Goal: Task Accomplishment & Management: Manage account settings

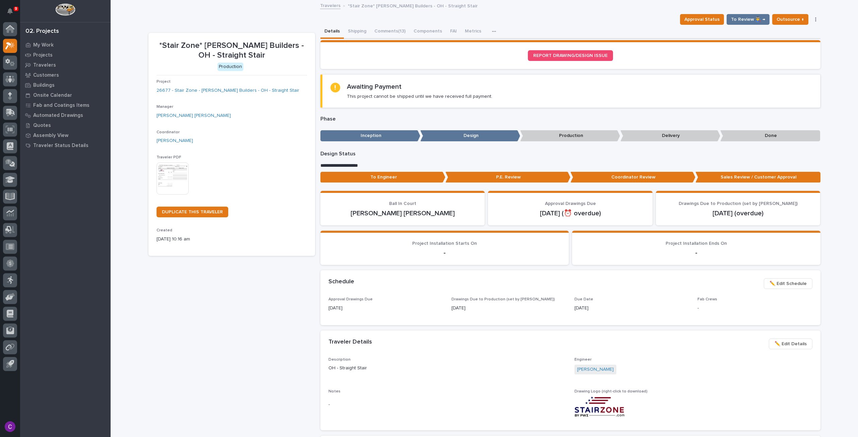
click at [774, 284] on span "✏️ Edit Schedule" at bounding box center [788, 284] width 37 height 8
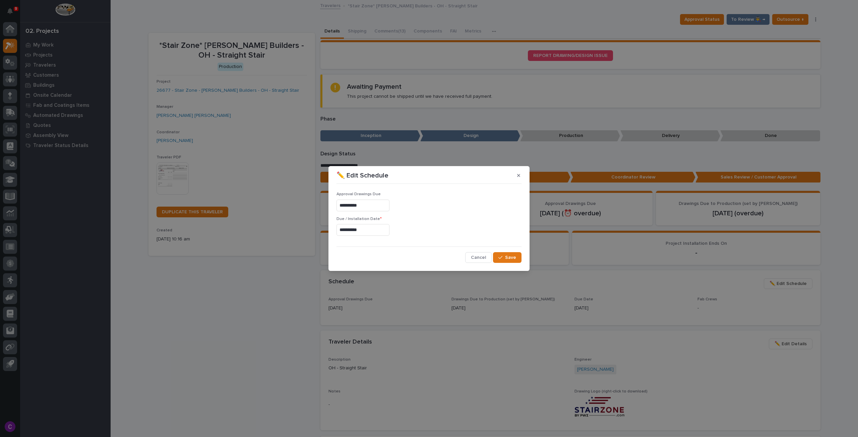
click at [370, 228] on input "**********" at bounding box center [363, 230] width 53 height 12
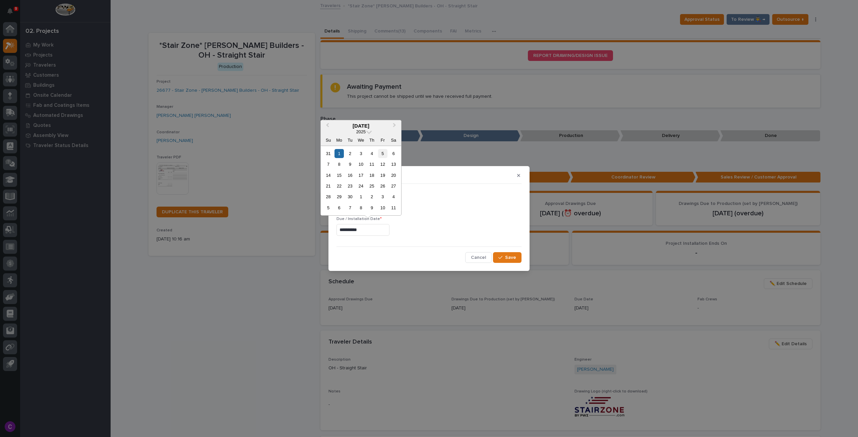
click at [382, 152] on div "5" at bounding box center [382, 153] width 9 height 9
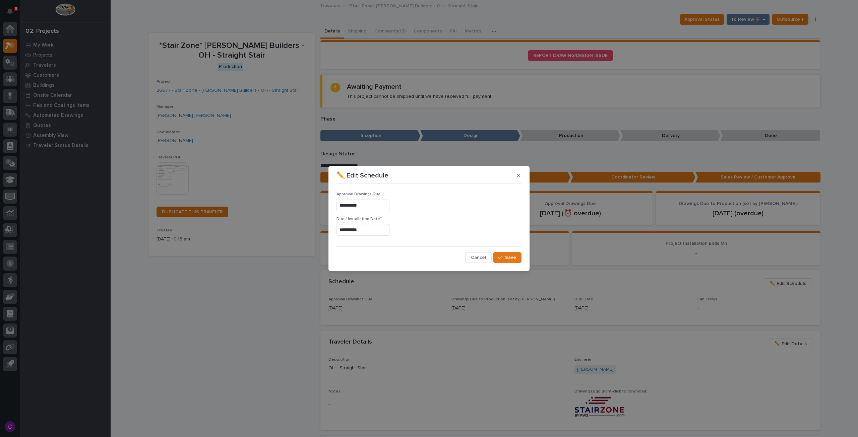
type input "**********"
click at [511, 253] on button "Save" at bounding box center [507, 257] width 28 height 11
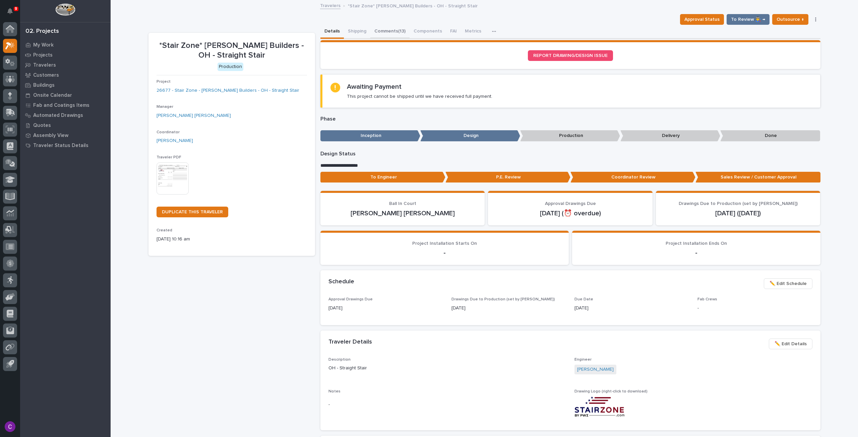
click at [382, 32] on button "Comments (13)" at bounding box center [389, 32] width 39 height 14
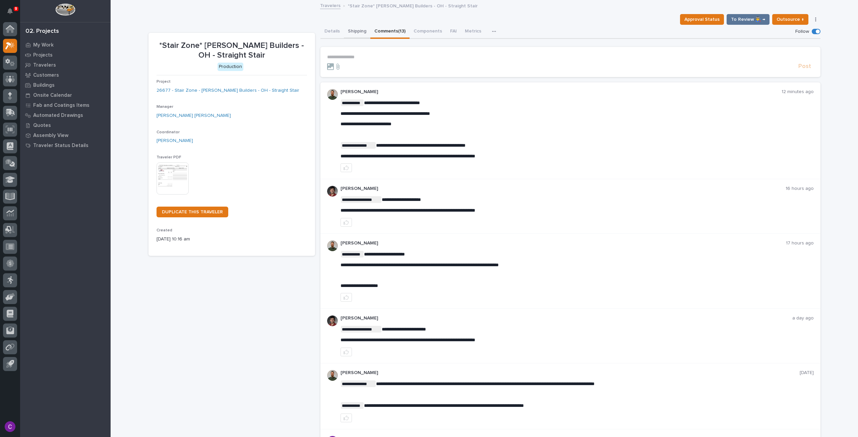
drag, startPoint x: 363, startPoint y: 31, endPoint x: 400, endPoint y: 31, distance: 36.9
click at [363, 31] on button "Shipping" at bounding box center [357, 32] width 26 height 14
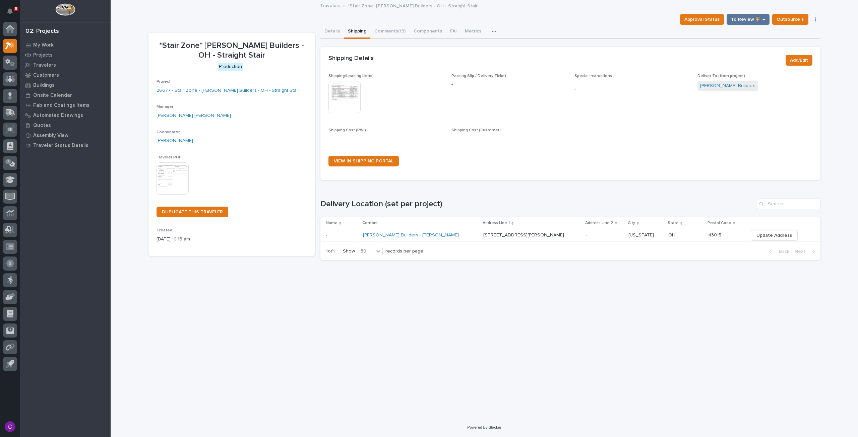
click at [345, 93] on img at bounding box center [345, 97] width 32 height 32
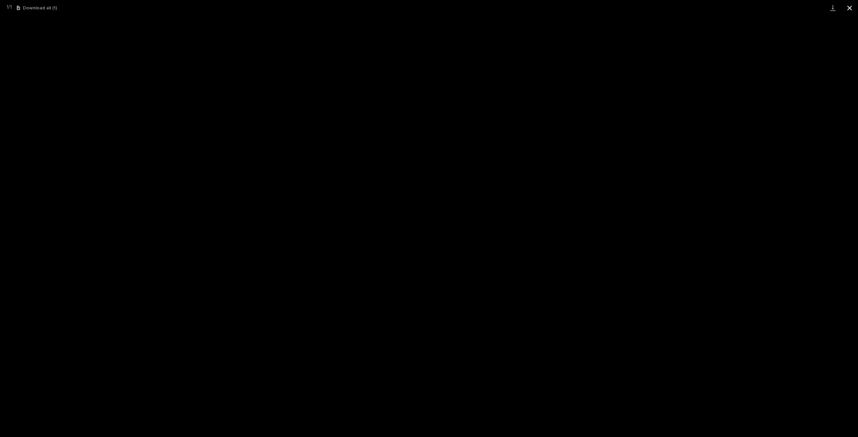
click at [847, 8] on button "Close gallery" at bounding box center [849, 8] width 17 height 16
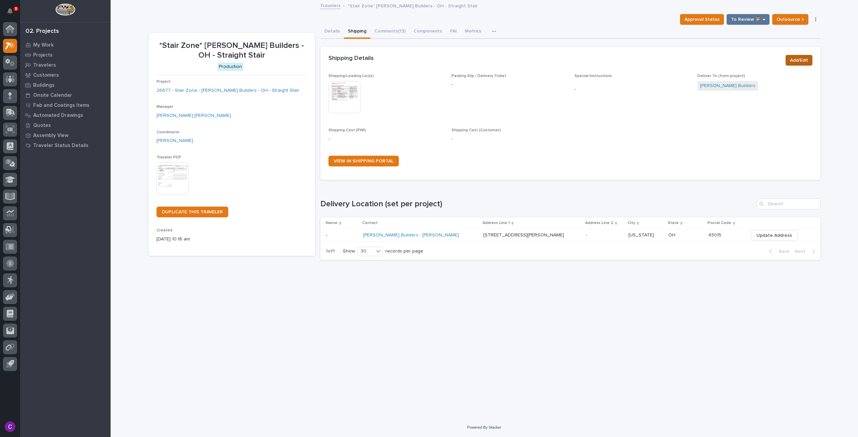
click at [798, 59] on span "Add/Edit" at bounding box center [799, 60] width 18 height 8
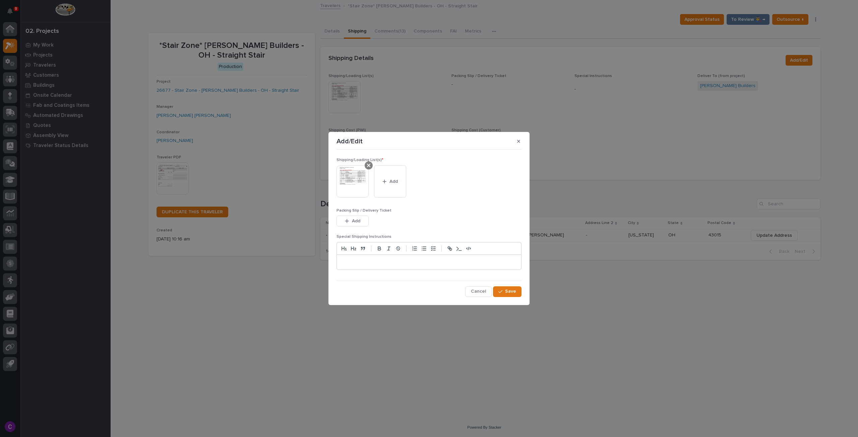
click at [368, 168] on icon at bounding box center [368, 165] width 3 height 5
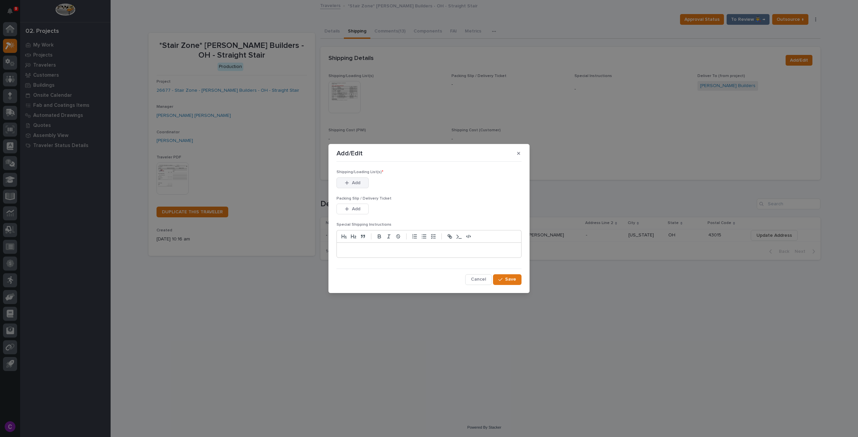
click at [362, 179] on button "Add" at bounding box center [353, 183] width 32 height 11
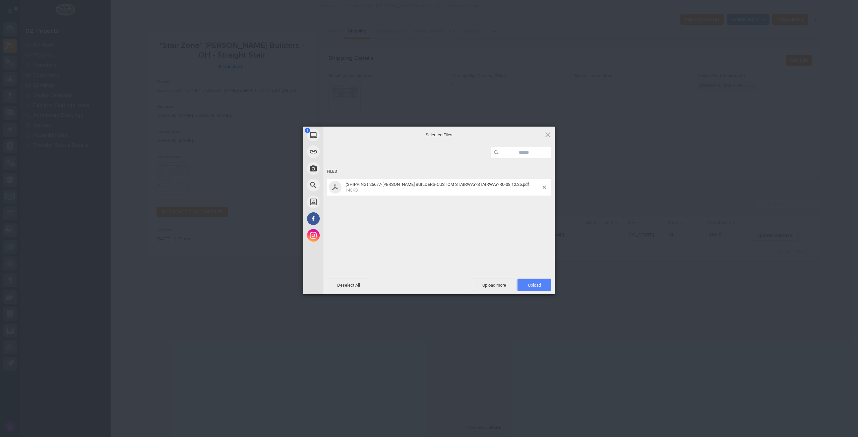
click at [533, 285] on span "Upload 1" at bounding box center [534, 285] width 13 height 5
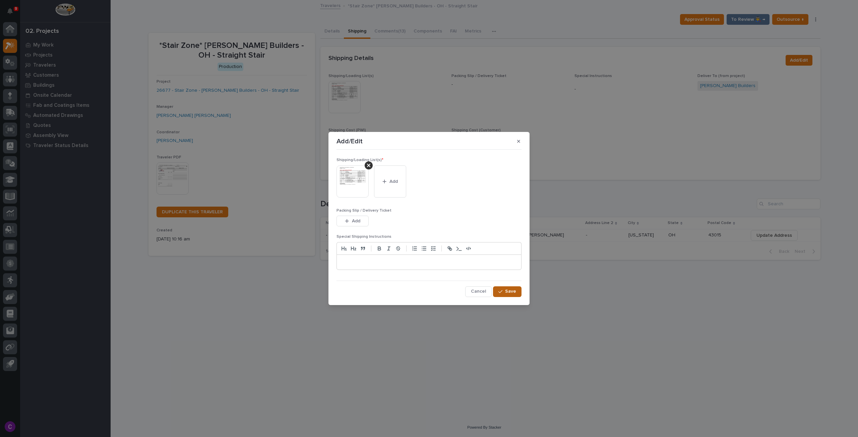
click at [505, 292] on div "button" at bounding box center [502, 292] width 7 height 5
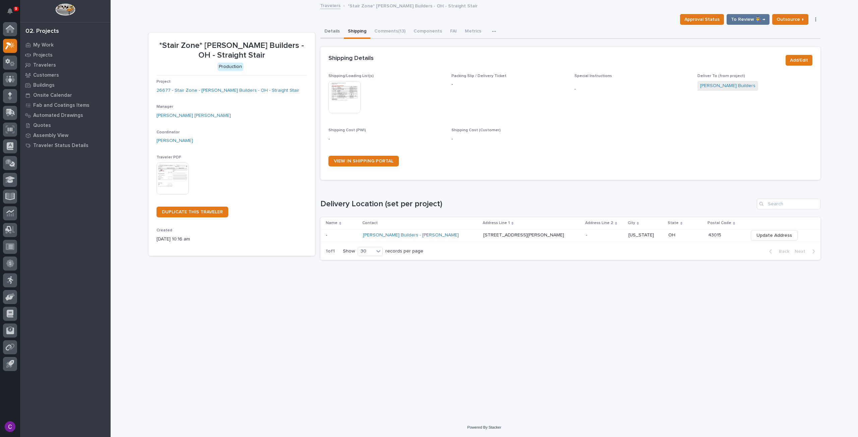
click at [337, 29] on button "Details" at bounding box center [331, 32] width 23 height 14
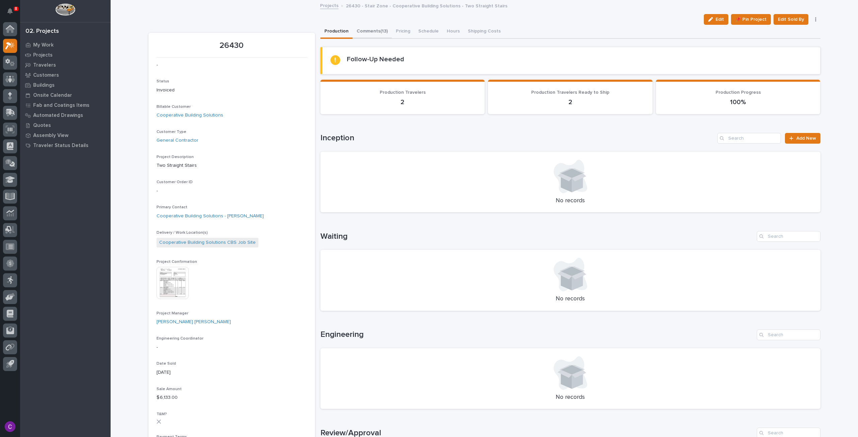
click at [370, 36] on button "Comments (13)" at bounding box center [372, 32] width 39 height 14
